Goal: Find specific page/section: Find specific page/section

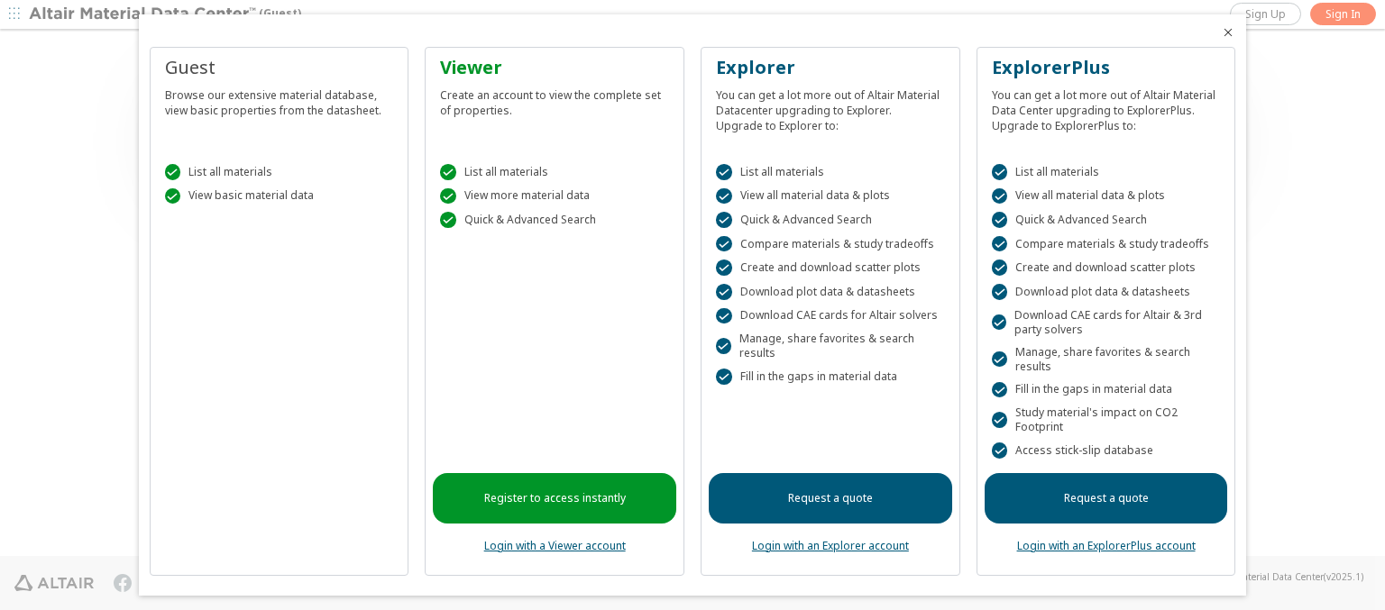
click at [1221, 32] on icon "Close" at bounding box center [1228, 32] width 14 height 14
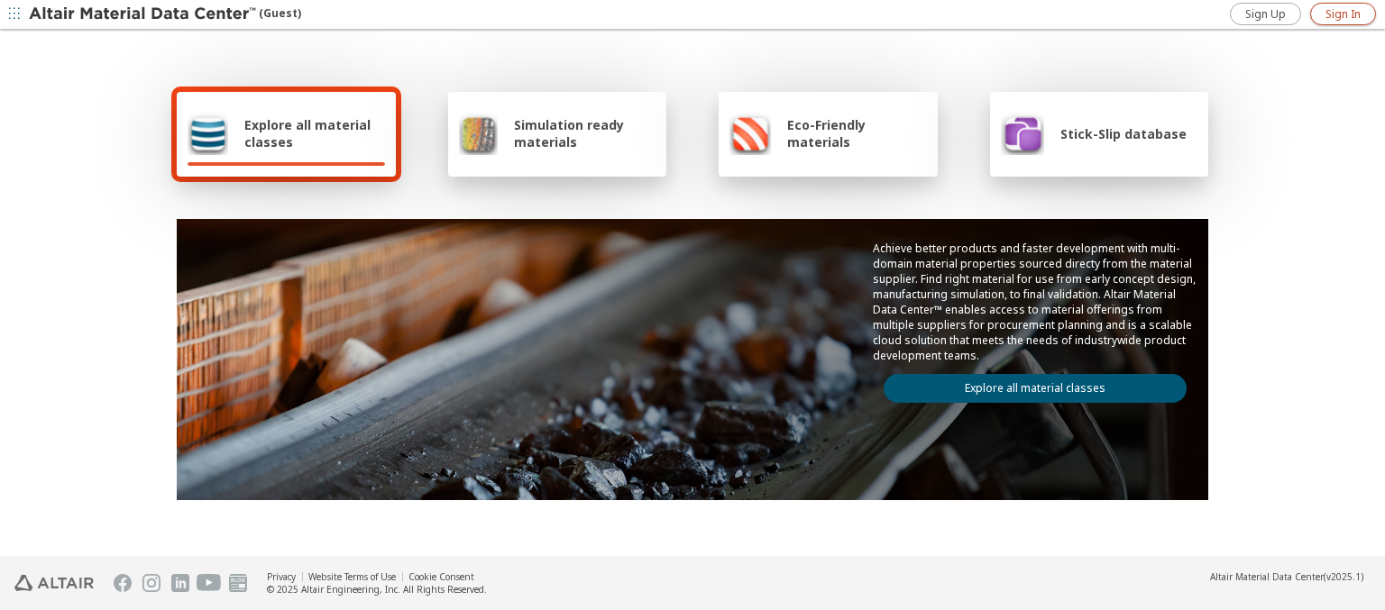
click at [1342, 14] on span "Sign In" at bounding box center [1342, 14] width 35 height 14
click at [143, 14] on img at bounding box center [144, 14] width 230 height 18
click at [307, 133] on span "Explore all material classes" at bounding box center [314, 133] width 141 height 34
click at [1028, 384] on link "Explore all material classes" at bounding box center [1034, 388] width 303 height 29
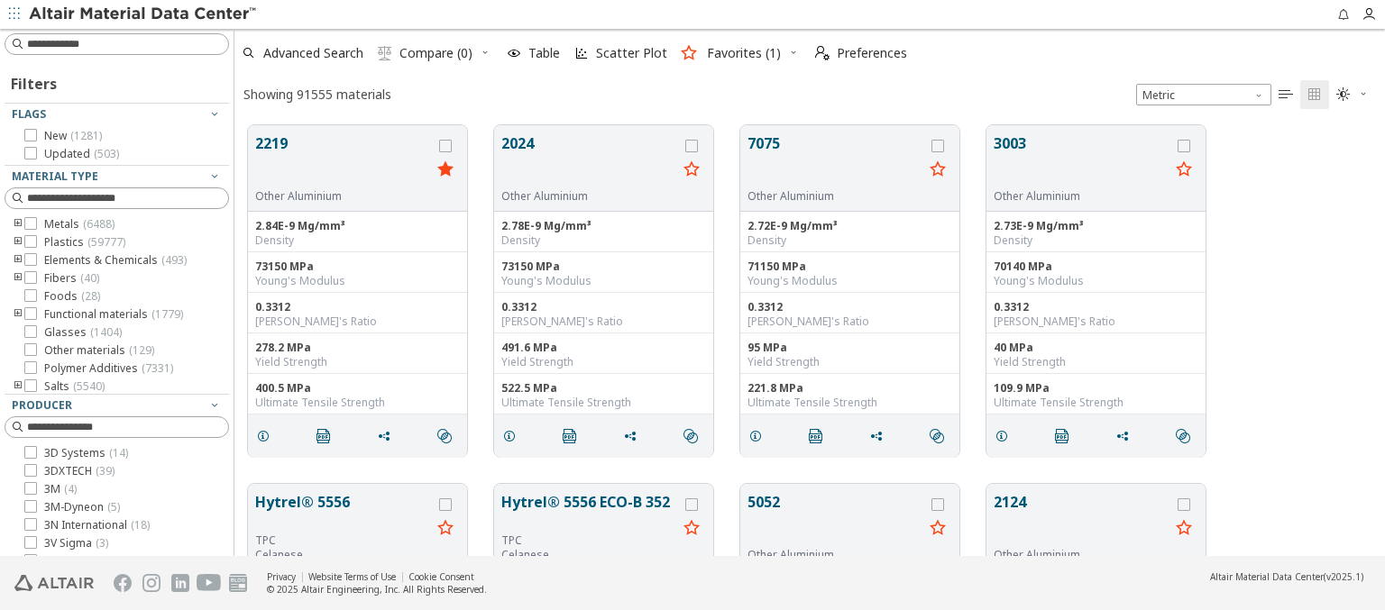
scroll to position [431, 1136]
type input "****"
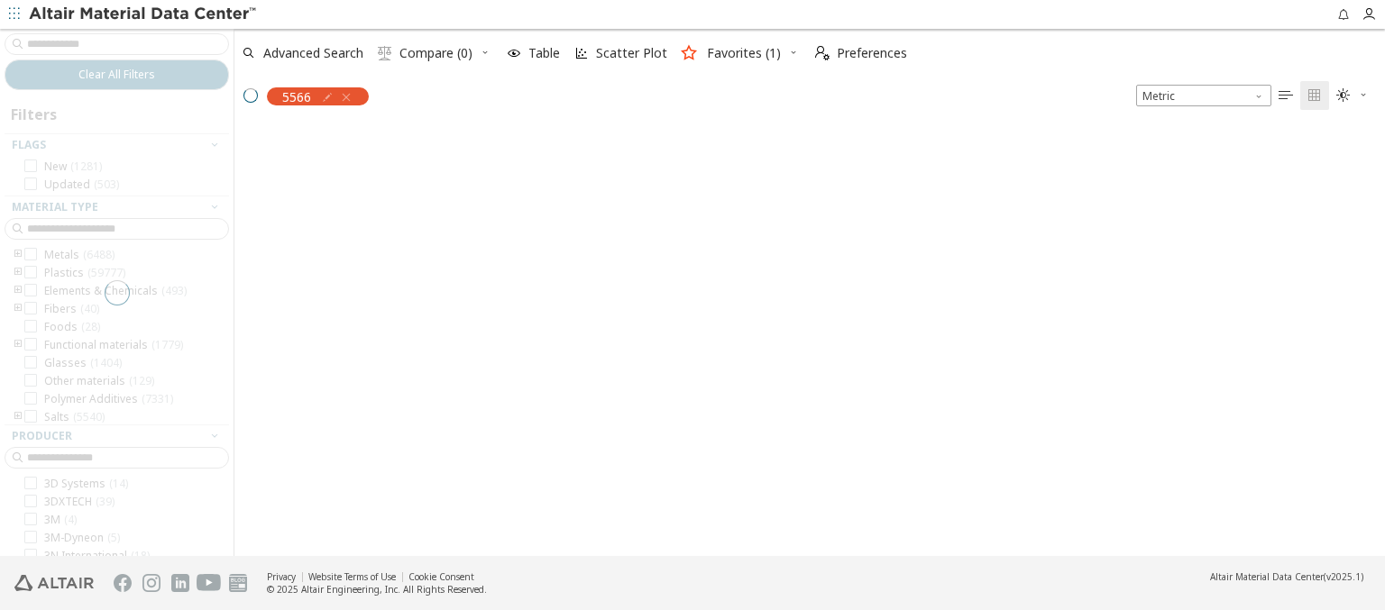
scroll to position [428, 1136]
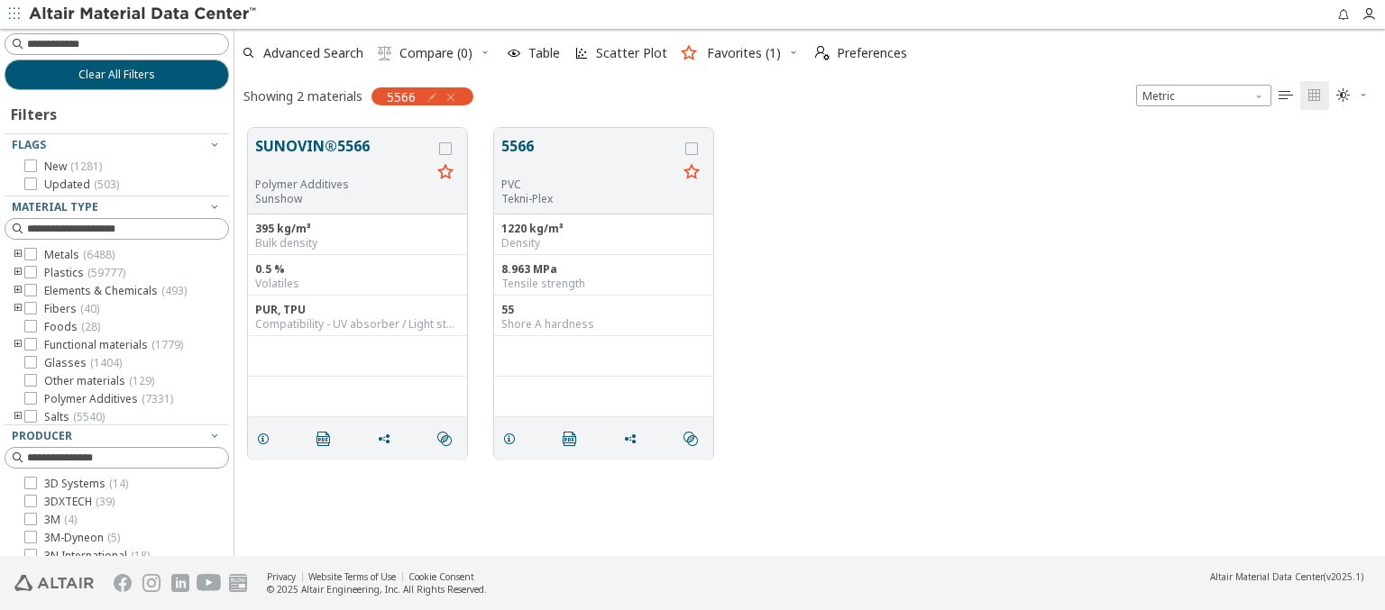
click at [143, 14] on img at bounding box center [144, 14] width 230 height 18
